Goal: Task Accomplishment & Management: Complete application form

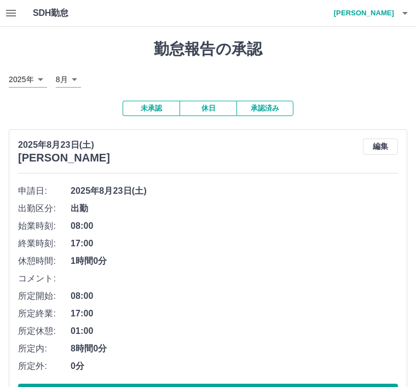
click at [407, 14] on icon "button" at bounding box center [404, 13] width 13 height 13
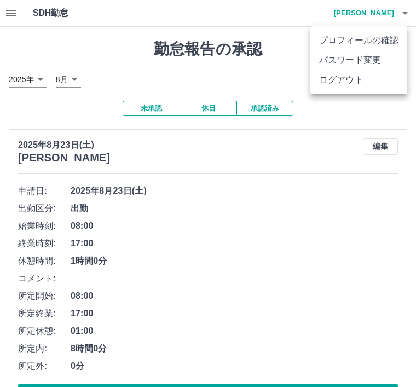
click at [339, 89] on li "ログアウト" at bounding box center [358, 80] width 97 height 20
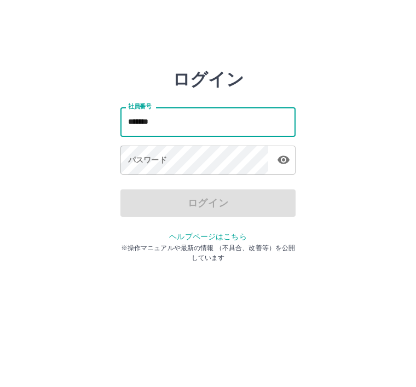
type input "*******"
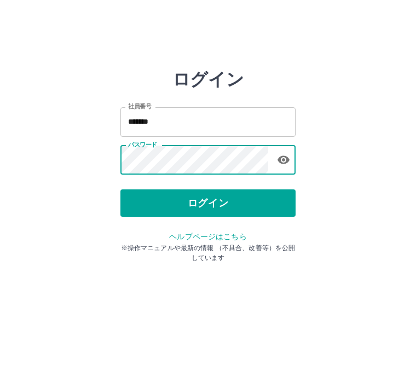
click at [185, 206] on button "ログイン" at bounding box center [207, 202] width 175 height 27
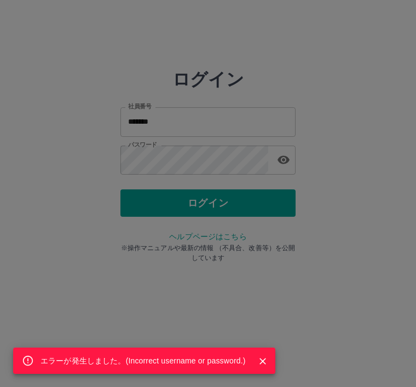
click at [182, 163] on div "エラーが発生しました。( Incorrect username or password. )" at bounding box center [208, 193] width 416 height 387
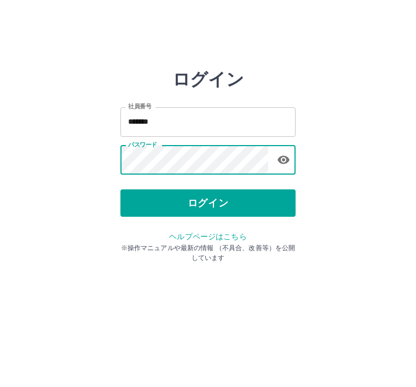
click at [189, 208] on button "ログイン" at bounding box center [207, 202] width 175 height 27
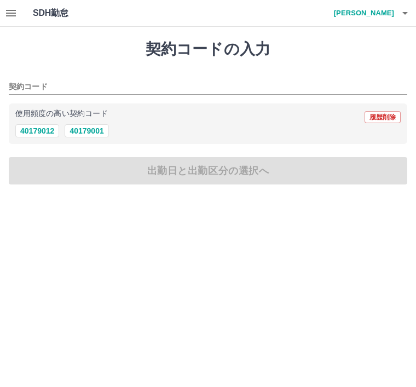
click at [99, 135] on button "40179001" at bounding box center [87, 130] width 44 height 13
type input "********"
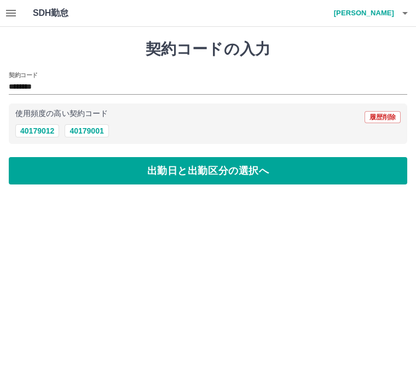
click at [161, 174] on button "出勤日と出勤区分の選択へ" at bounding box center [208, 170] width 398 height 27
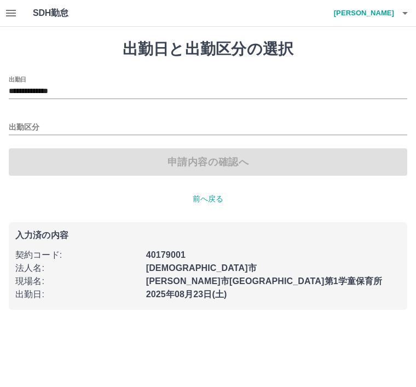
click at [31, 130] on input "出勤区分" at bounding box center [208, 128] width 398 height 14
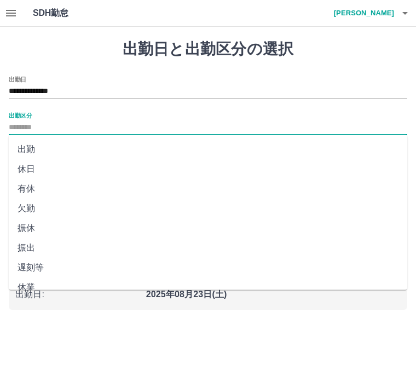
click at [34, 150] on li "出勤" at bounding box center [208, 149] width 398 height 20
type input "**"
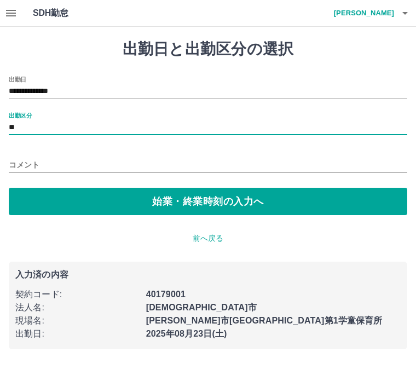
click at [151, 205] on button "始業・終業時刻の入力へ" at bounding box center [208, 201] width 398 height 27
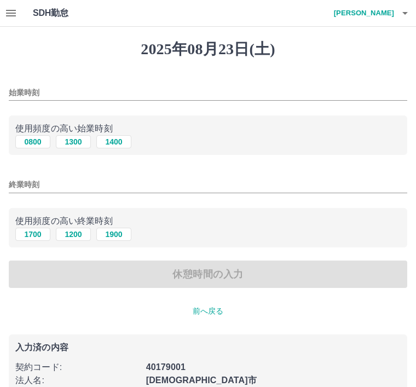
click at [34, 148] on button "0800" at bounding box center [32, 141] width 35 height 13
type input "****"
click at [20, 185] on input "終業時刻" at bounding box center [208, 185] width 398 height 16
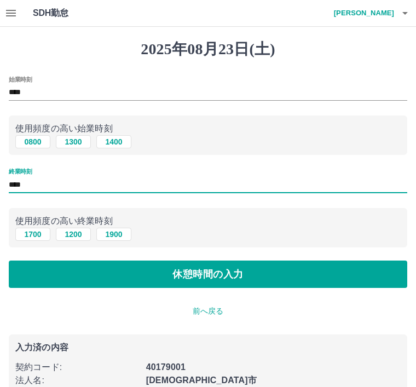
type input "****"
click at [150, 280] on button "休憩時間の入力" at bounding box center [208, 273] width 398 height 27
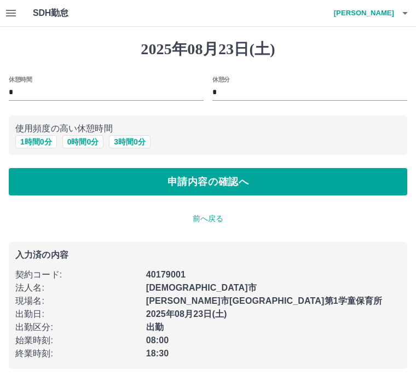
click at [25, 92] on input "*" at bounding box center [106, 93] width 195 height 16
click at [198, 188] on button "申請内容の確認へ" at bounding box center [208, 181] width 398 height 27
type input "*"
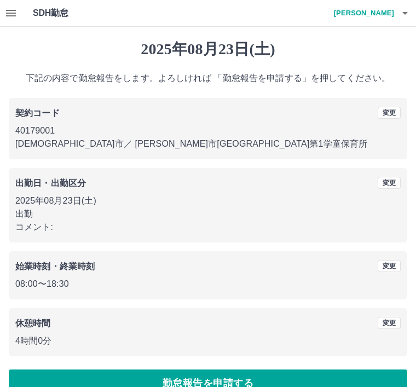
scroll to position [22, 0]
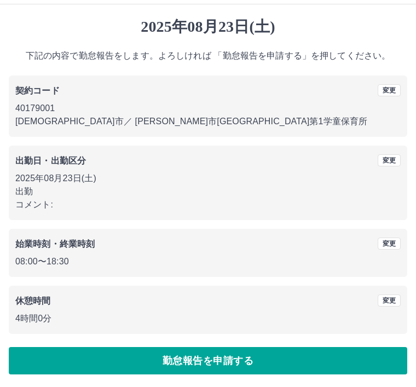
click at [206, 358] on button "勤怠報告を申請する" at bounding box center [208, 360] width 398 height 27
click at [183, 362] on button "勤怠報告を申請する" at bounding box center [208, 360] width 398 height 27
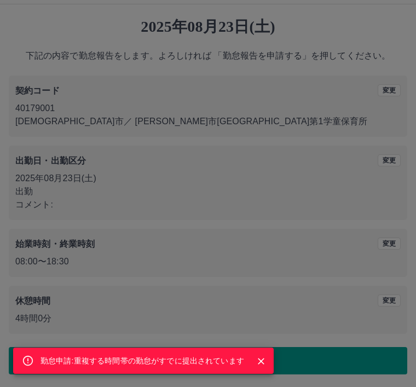
click at [265, 363] on icon "Close" at bounding box center [260, 360] width 11 height 11
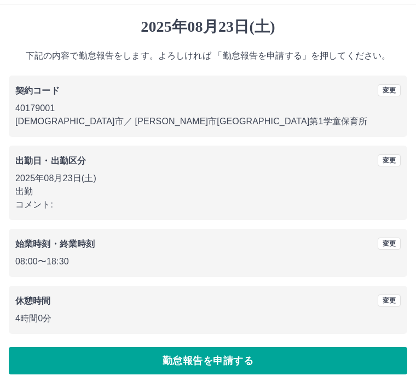
scroll to position [0, 0]
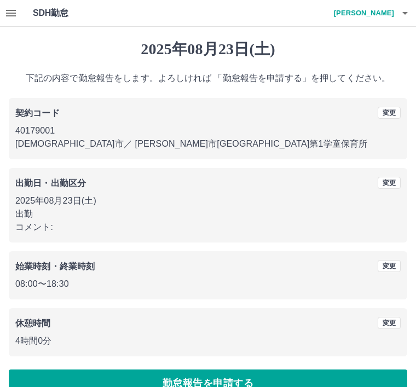
click at [411, 11] on button "button" at bounding box center [405, 13] width 22 height 26
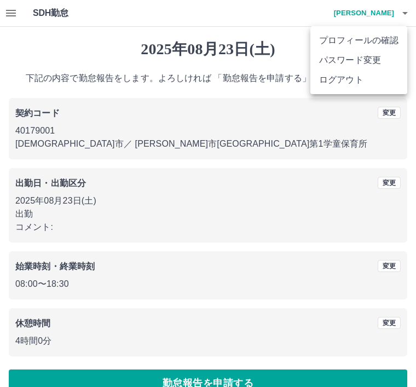
click at [343, 84] on li "ログアウト" at bounding box center [358, 80] width 97 height 20
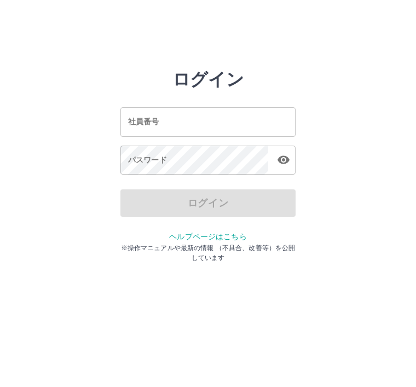
click at [137, 121] on div "社員番号 社員番号" at bounding box center [207, 121] width 175 height 29
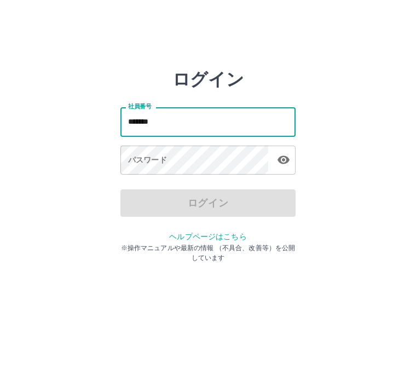
type input "*******"
click at [141, 160] on div "パスワード パスワード" at bounding box center [207, 160] width 175 height 31
click at [138, 164] on div "パスワード パスワード" at bounding box center [207, 160] width 175 height 31
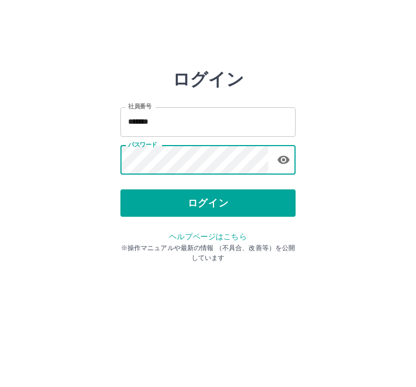
click at [195, 198] on button "ログイン" at bounding box center [207, 202] width 175 height 27
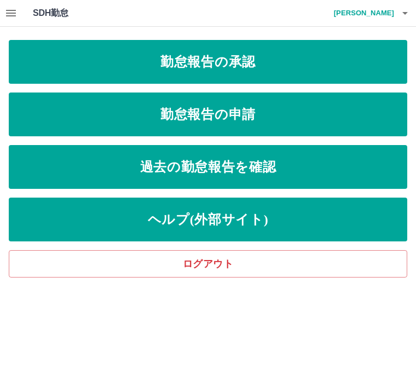
click at [268, 65] on link "勤怠報告の承認" at bounding box center [208, 62] width 398 height 44
click at [295, 62] on link "勤怠報告の承認" at bounding box center [208, 62] width 398 height 44
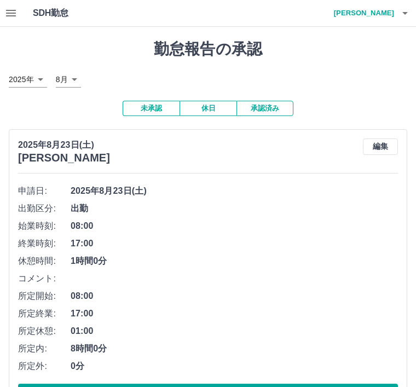
click at [408, 17] on icon "button" at bounding box center [404, 13] width 13 height 13
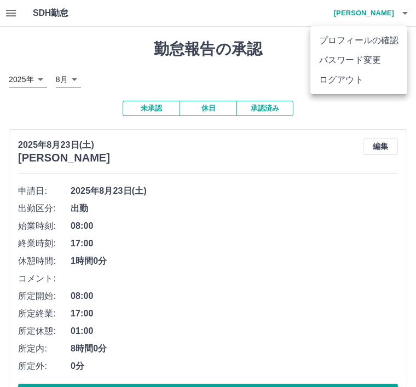
click at [340, 87] on li "ログアウト" at bounding box center [358, 80] width 97 height 20
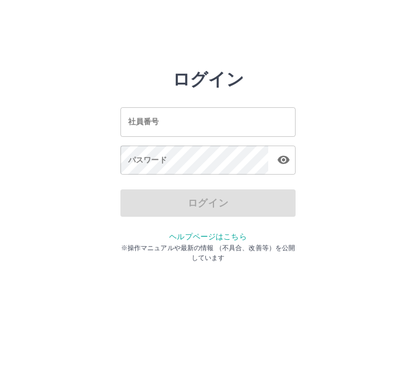
click at [206, 125] on input "社員番号" at bounding box center [207, 121] width 175 height 29
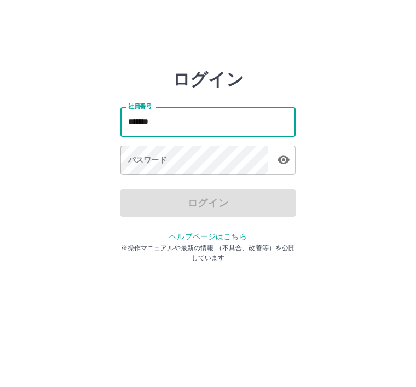
type input "*******"
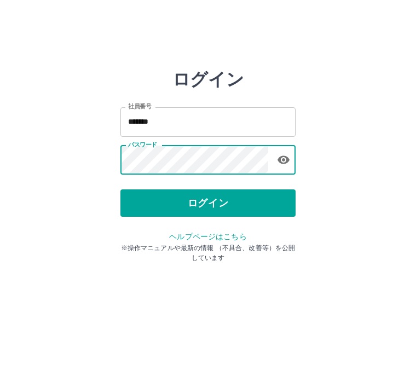
click at [224, 202] on button "ログイン" at bounding box center [207, 202] width 175 height 27
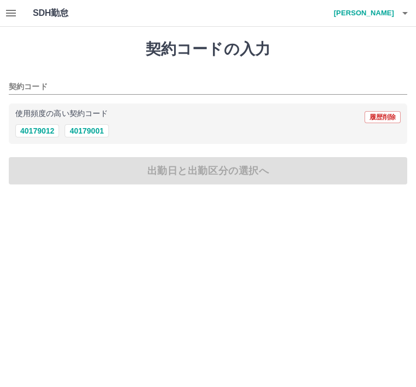
click at [89, 132] on button "40179001" at bounding box center [87, 130] width 44 height 13
type input "********"
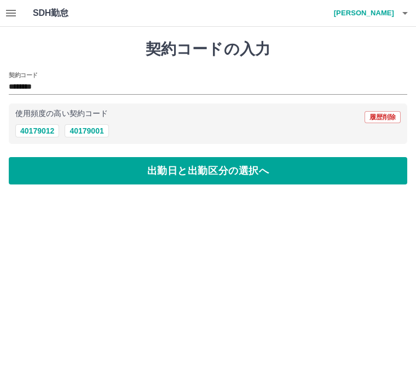
click at [170, 173] on button "出勤日と出勤区分の選択へ" at bounding box center [208, 170] width 398 height 27
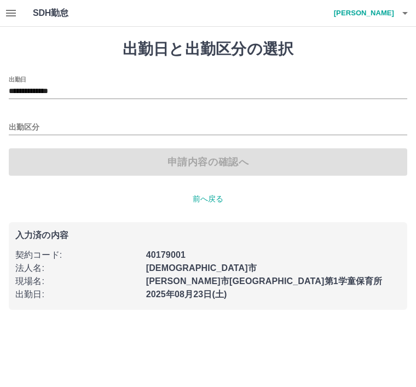
click at [29, 121] on input "出勤区分" at bounding box center [208, 128] width 398 height 14
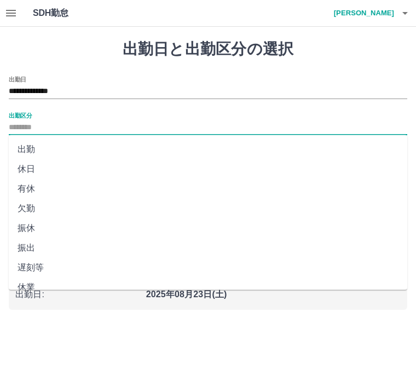
click at [30, 145] on li "出勤" at bounding box center [208, 149] width 398 height 20
type input "**"
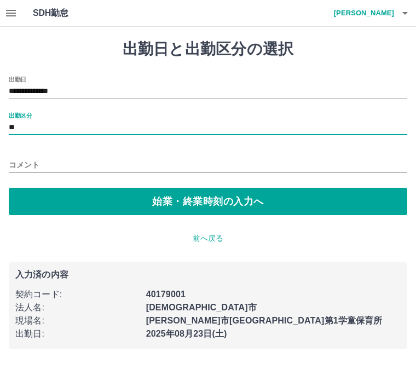
click at [163, 200] on button "始業・終業時刻の入力へ" at bounding box center [208, 201] width 398 height 27
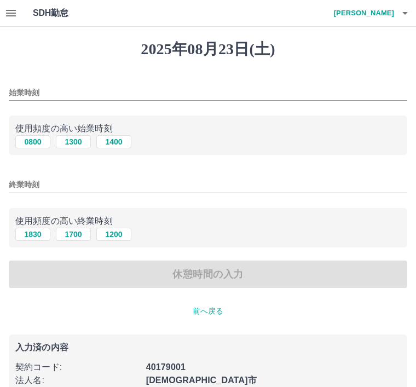
click at [36, 141] on button "0800" at bounding box center [32, 141] width 35 height 13
type input "****"
click at [68, 183] on input "終業時刻" at bounding box center [208, 185] width 398 height 16
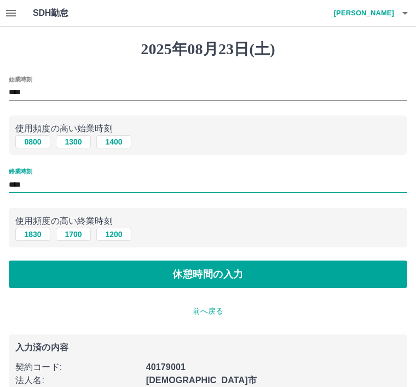
type input "****"
click at [192, 276] on button "休憩時間の入力" at bounding box center [208, 273] width 398 height 27
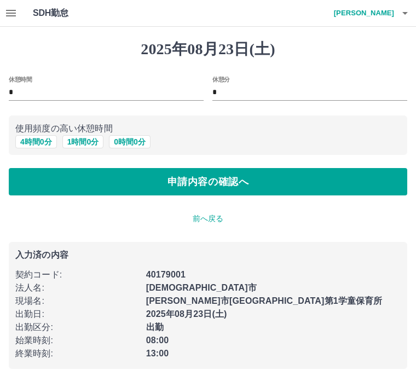
click at [229, 182] on button "申請内容の確認へ" at bounding box center [208, 181] width 398 height 27
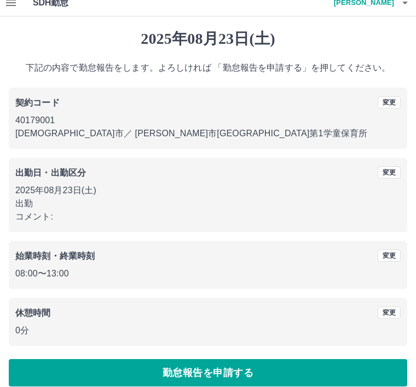
scroll to position [22, 0]
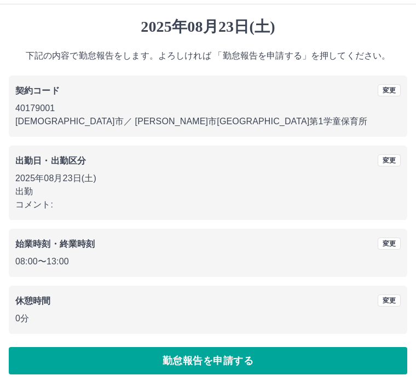
click at [166, 352] on button "勤怠報告を申請する" at bounding box center [208, 360] width 398 height 27
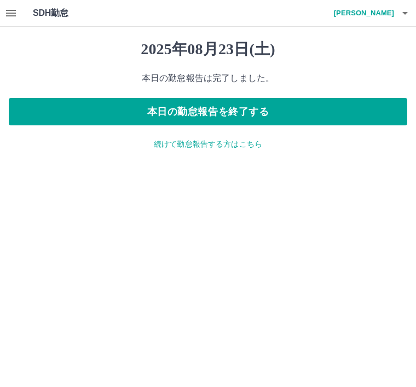
click at [300, 115] on button "本日の勤怠報告を終了する" at bounding box center [208, 111] width 398 height 27
